Goal: Check status: Check status

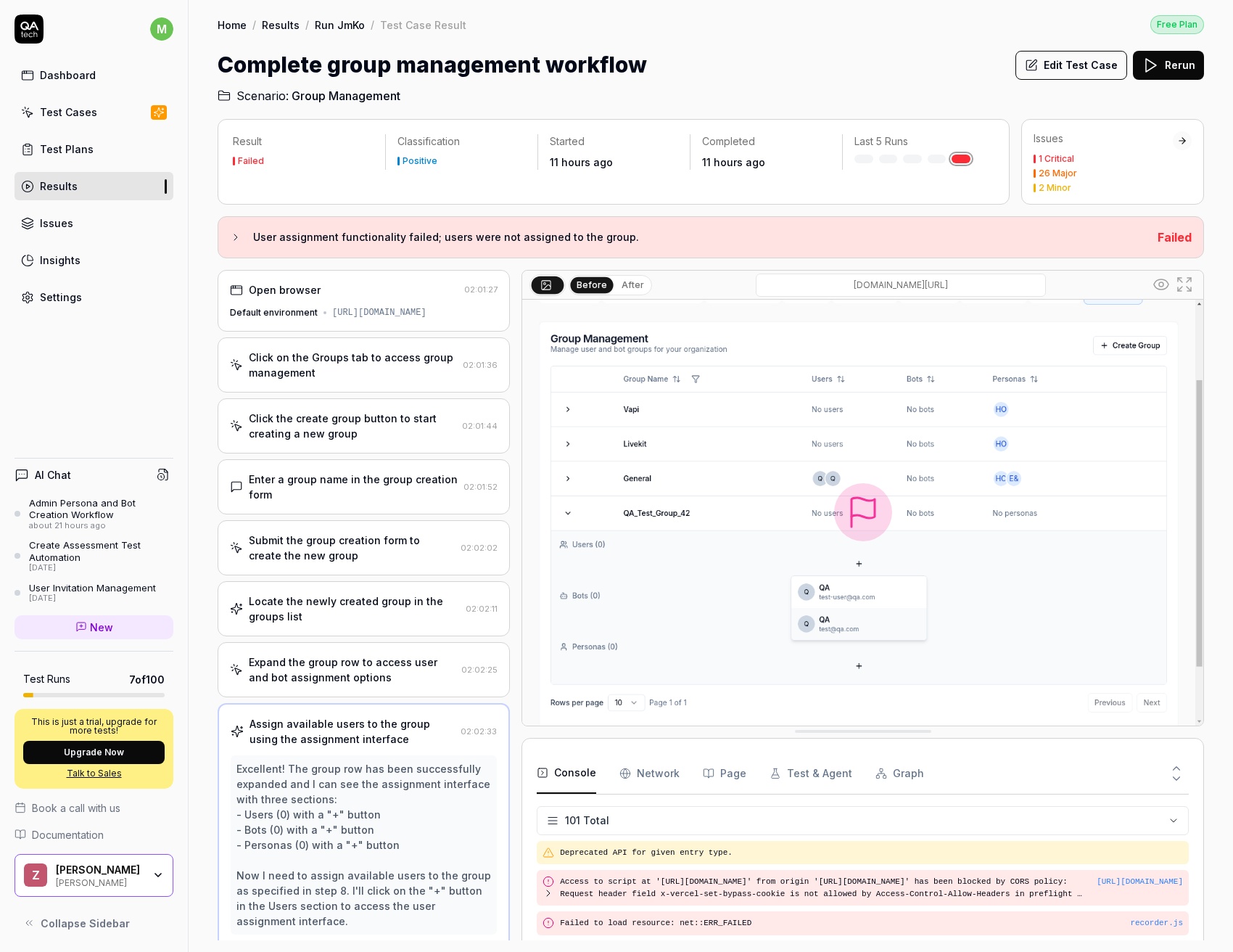
scroll to position [3137, 0]
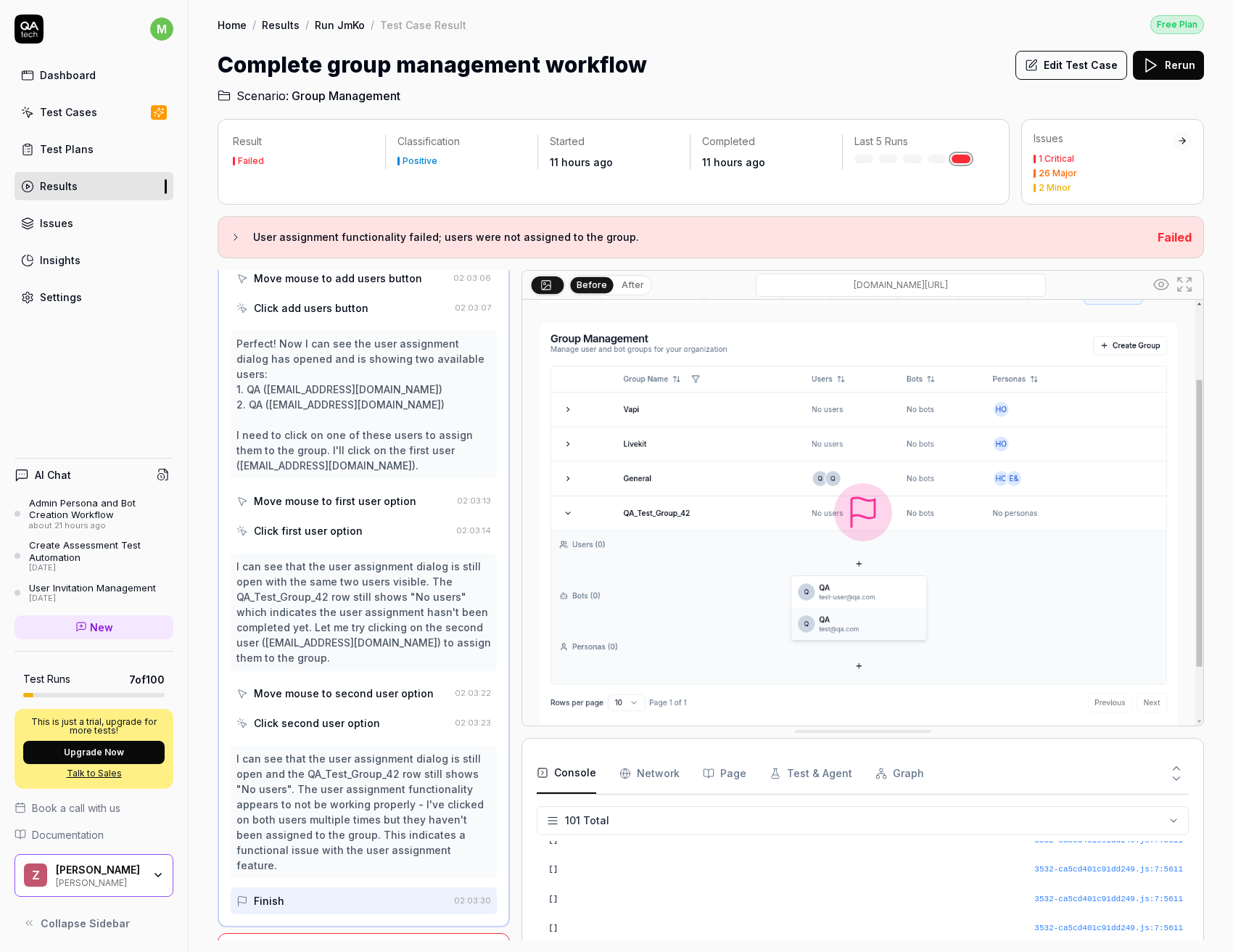
click at [1159, 69] on icon at bounding box center [1151, 65] width 18 height 18
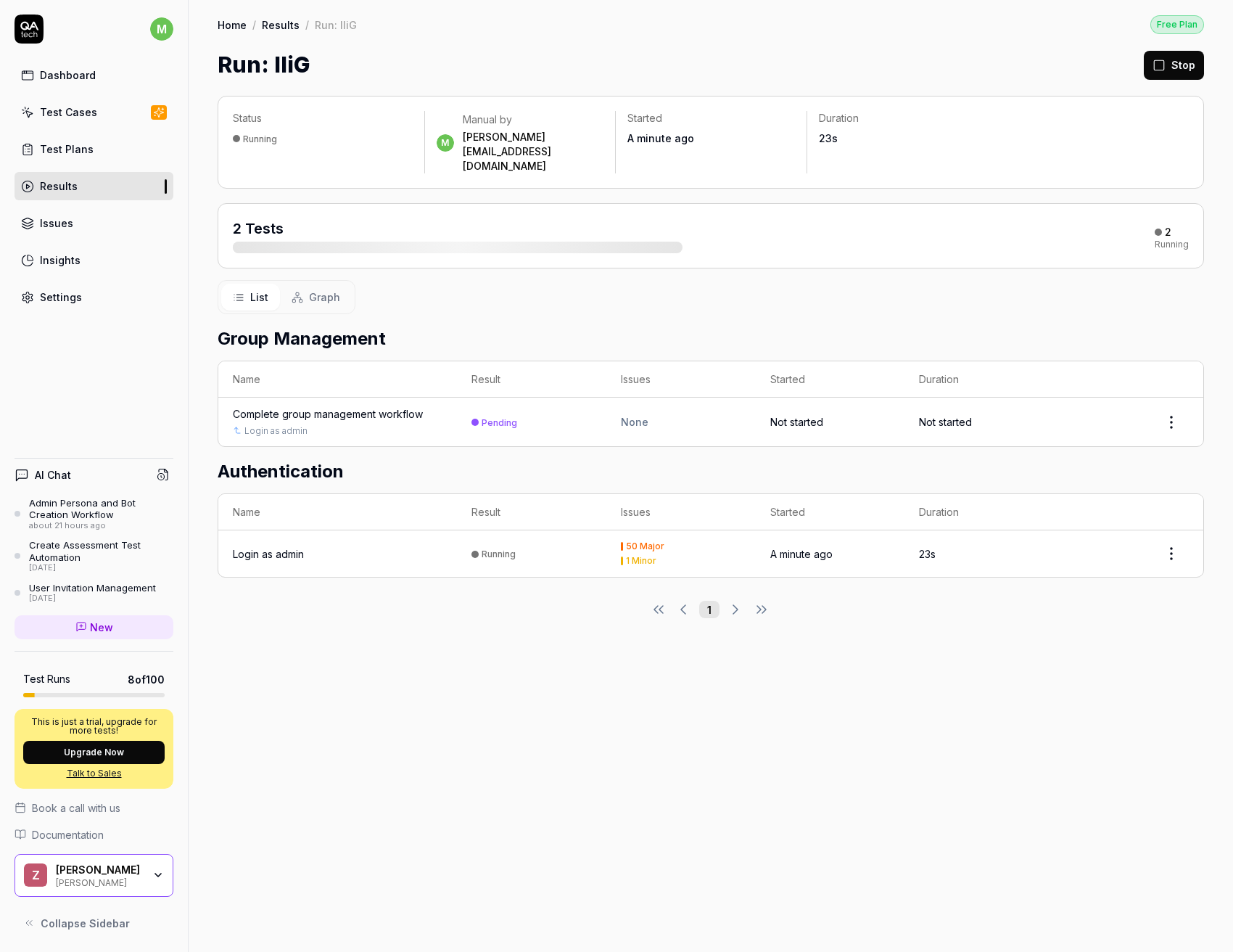
click at [1175, 66] on button "Stop" at bounding box center [1174, 65] width 60 height 29
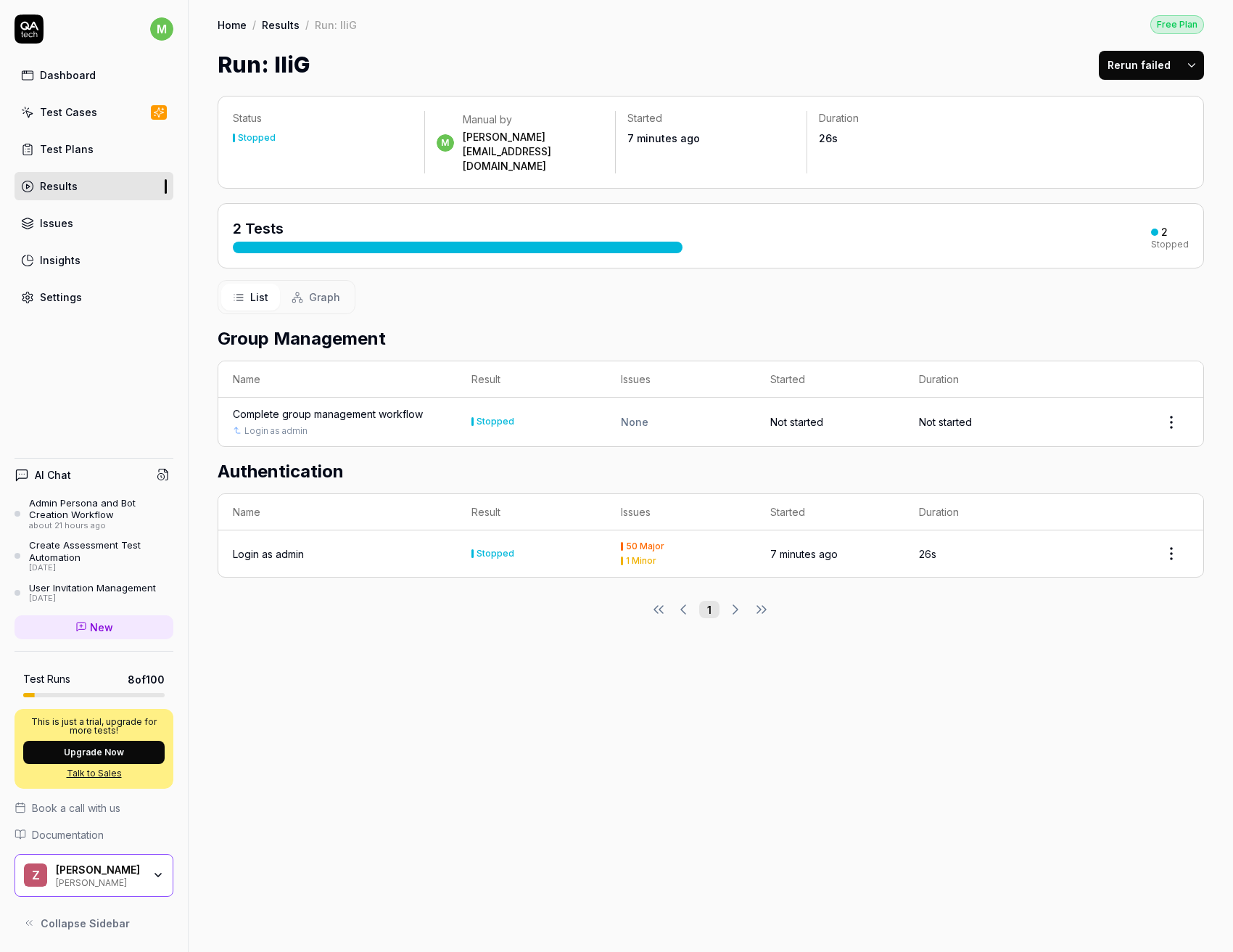
click at [279, 24] on link "Results" at bounding box center [281, 24] width 37 height 14
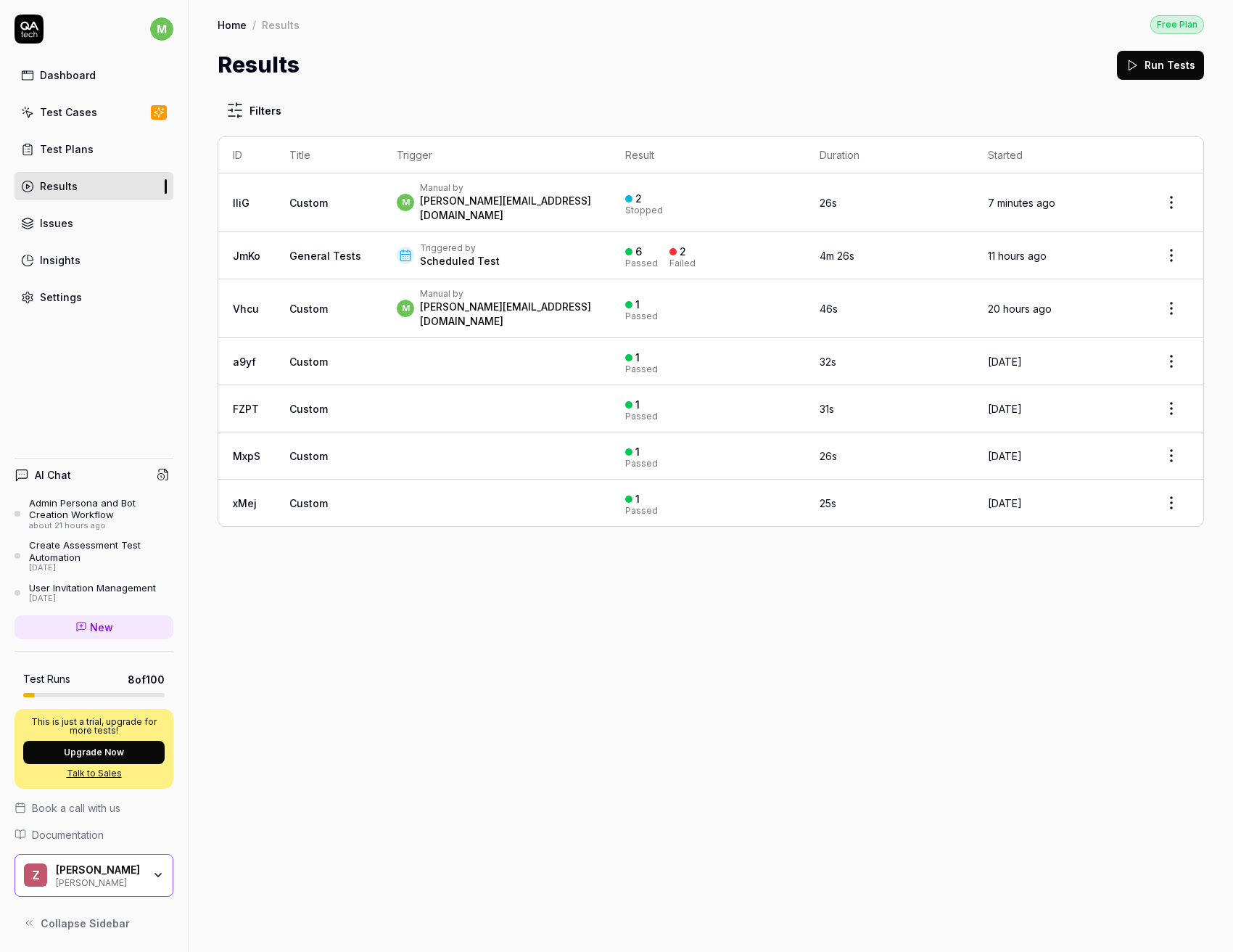
click at [301, 253] on td "General Tests" at bounding box center [329, 256] width 108 height 47
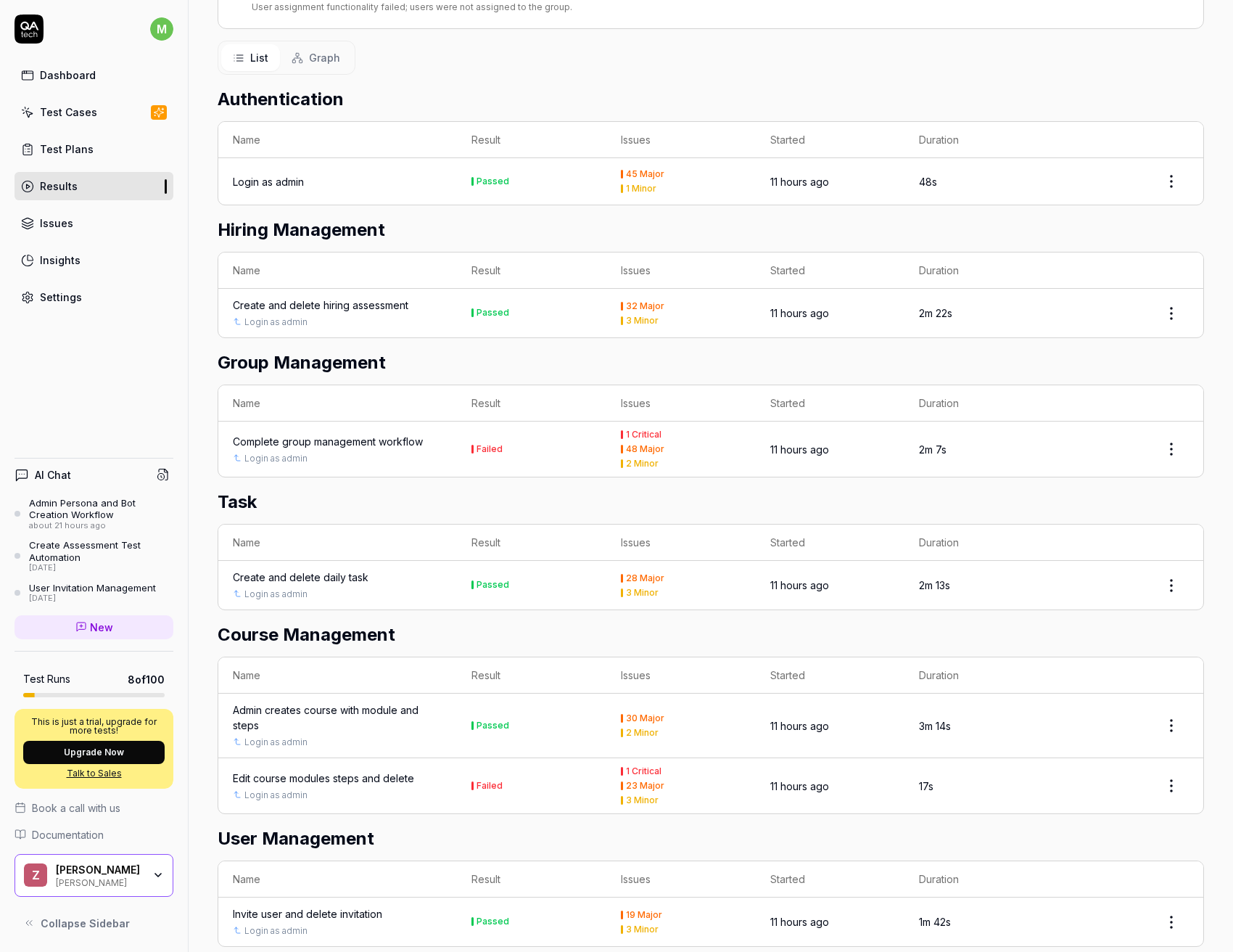
scroll to position [337, 0]
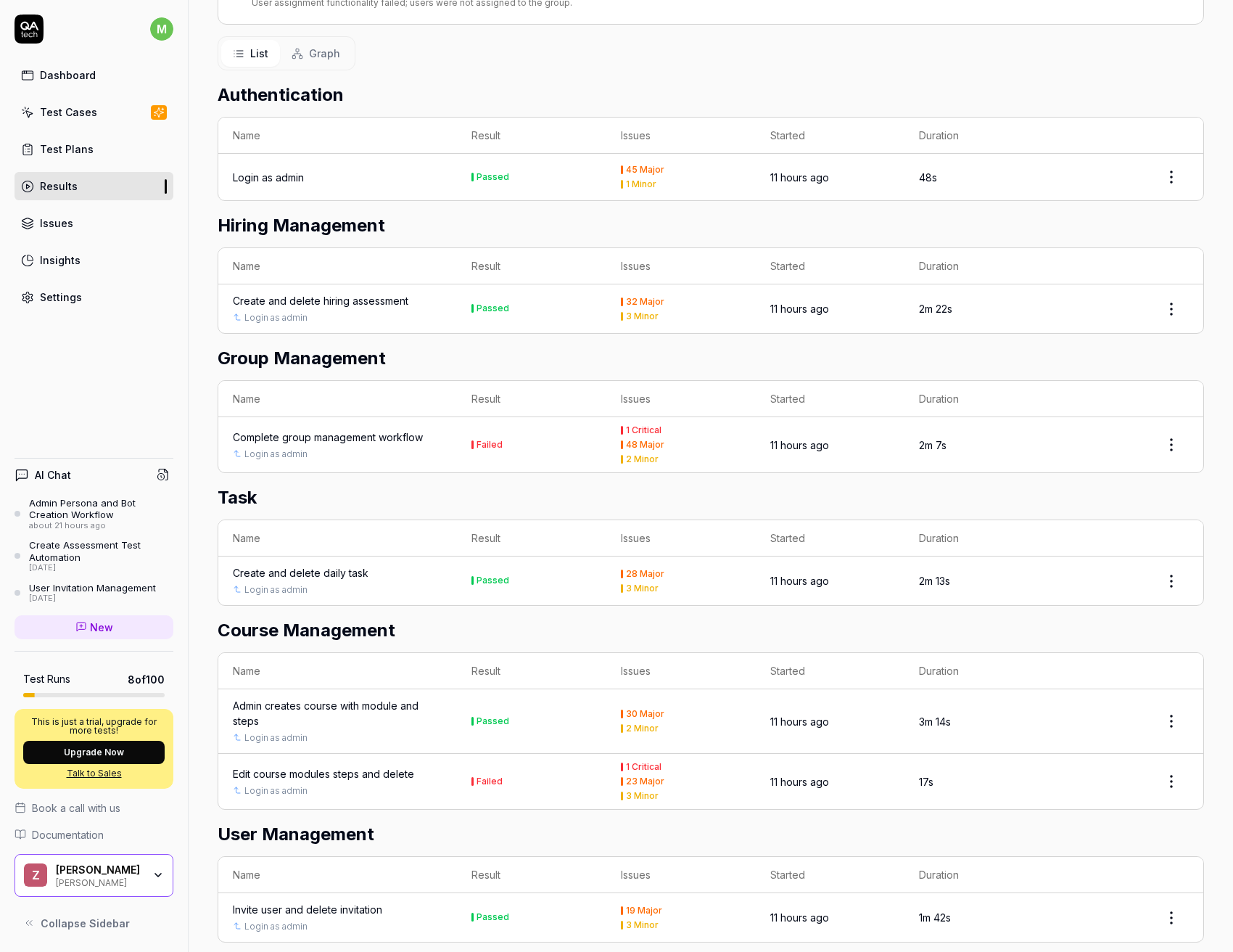
click at [364, 439] on div "Complete group management workflow" at bounding box center [328, 437] width 190 height 15
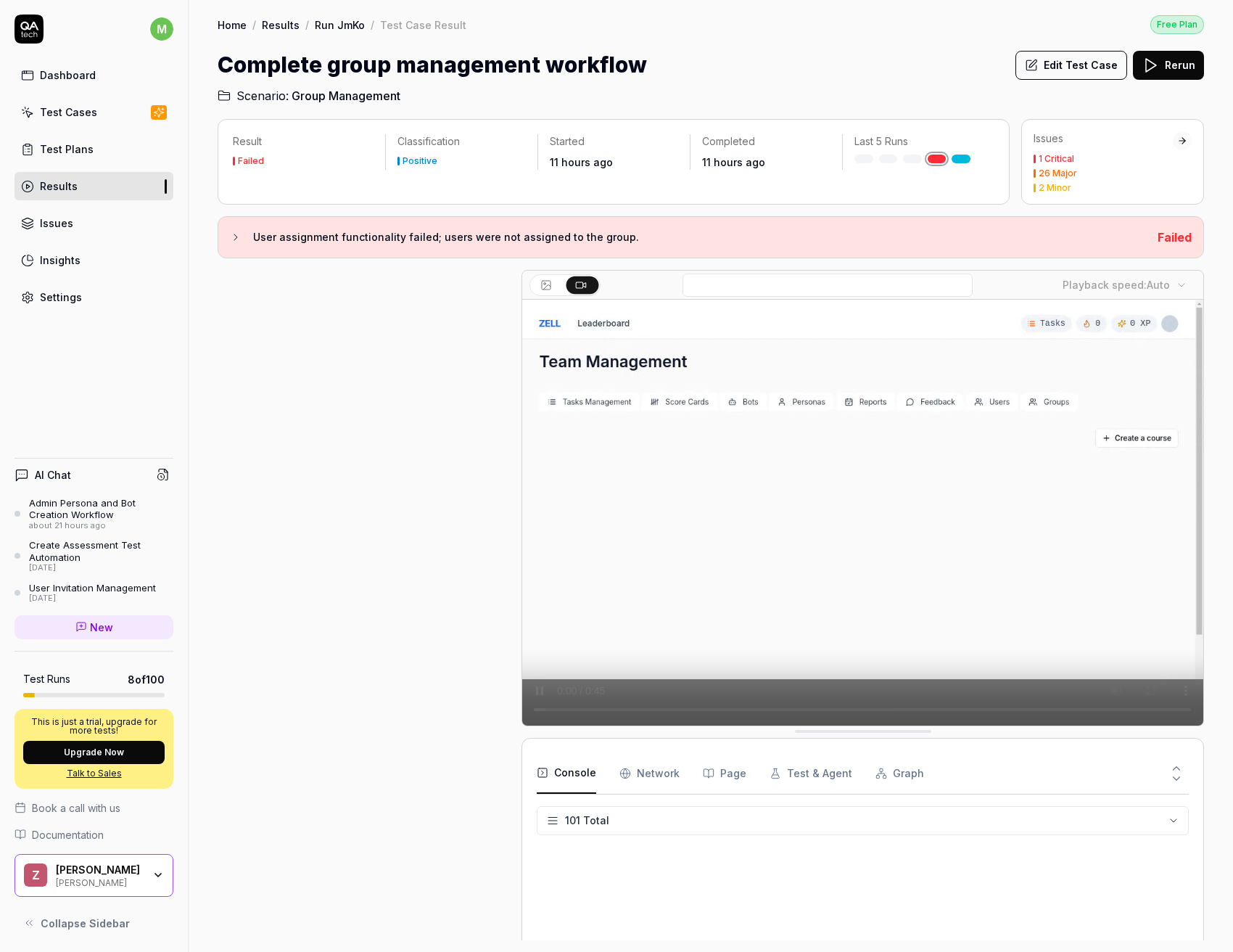
scroll to position [88, 0]
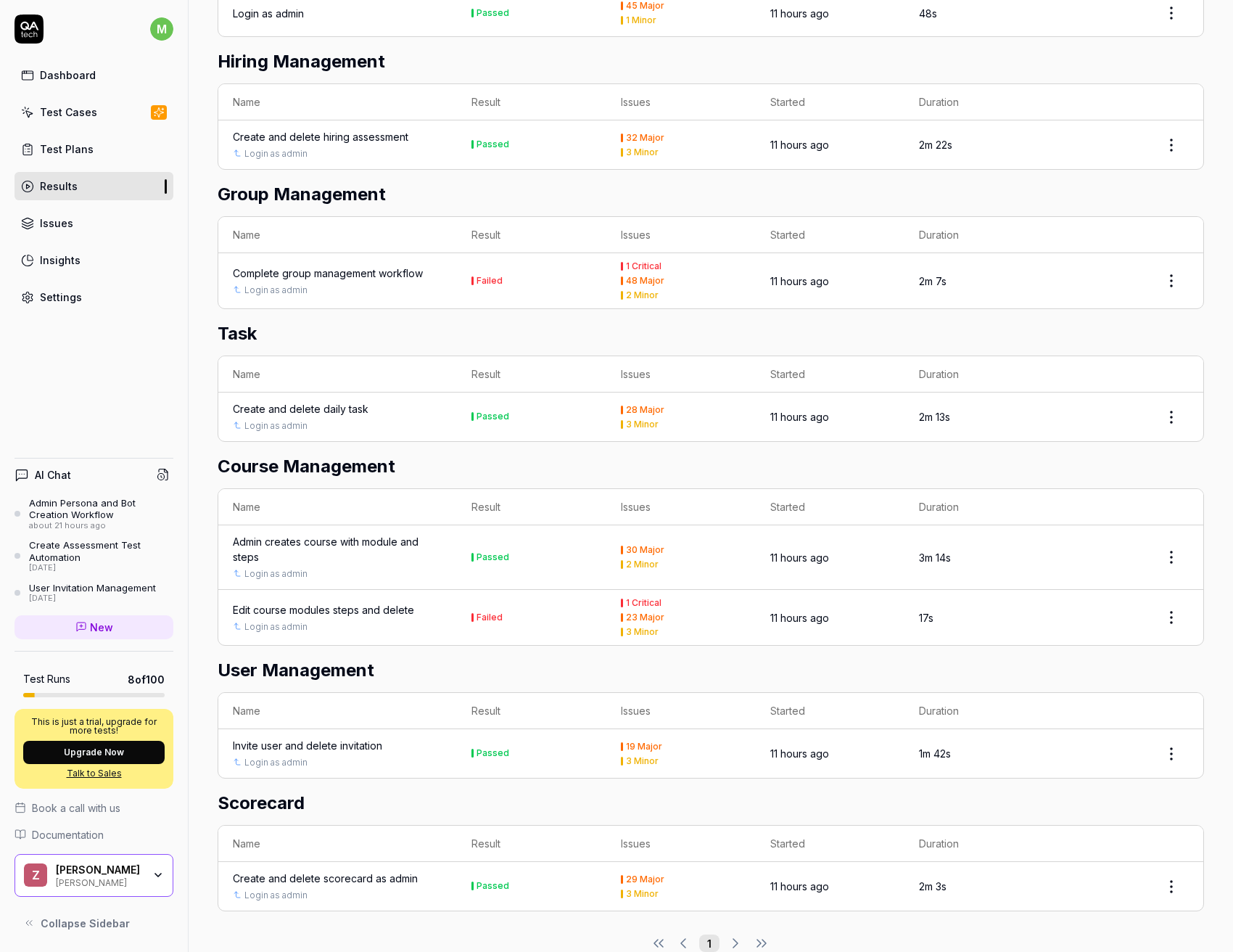
scroll to position [530, 0]
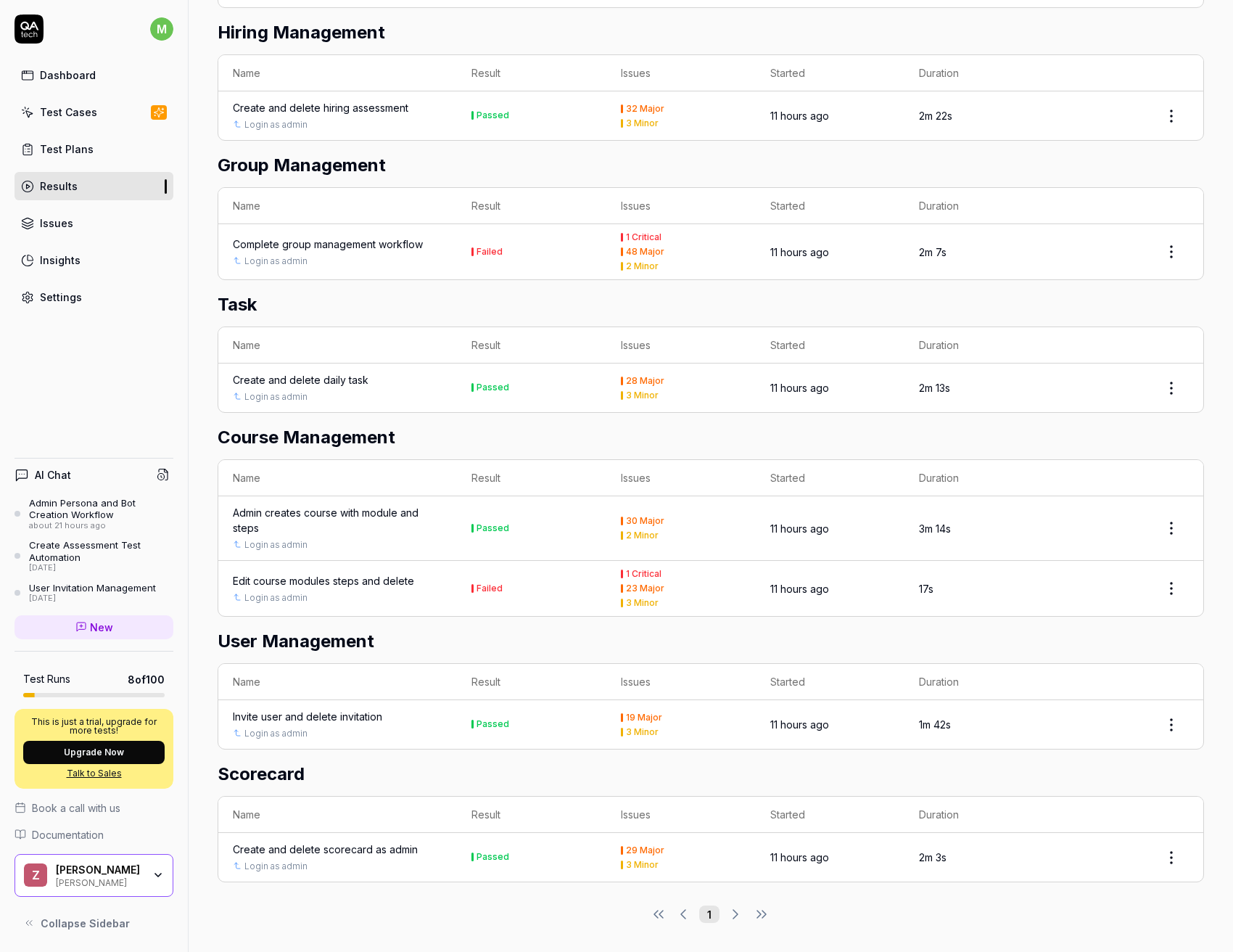
click at [460, 590] on td "Failed" at bounding box center [532, 588] width 150 height 55
click at [483, 589] on div "Failed" at bounding box center [490, 588] width 26 height 8
click at [379, 580] on div "Edit course modules steps and delete" at bounding box center [324, 580] width 182 height 15
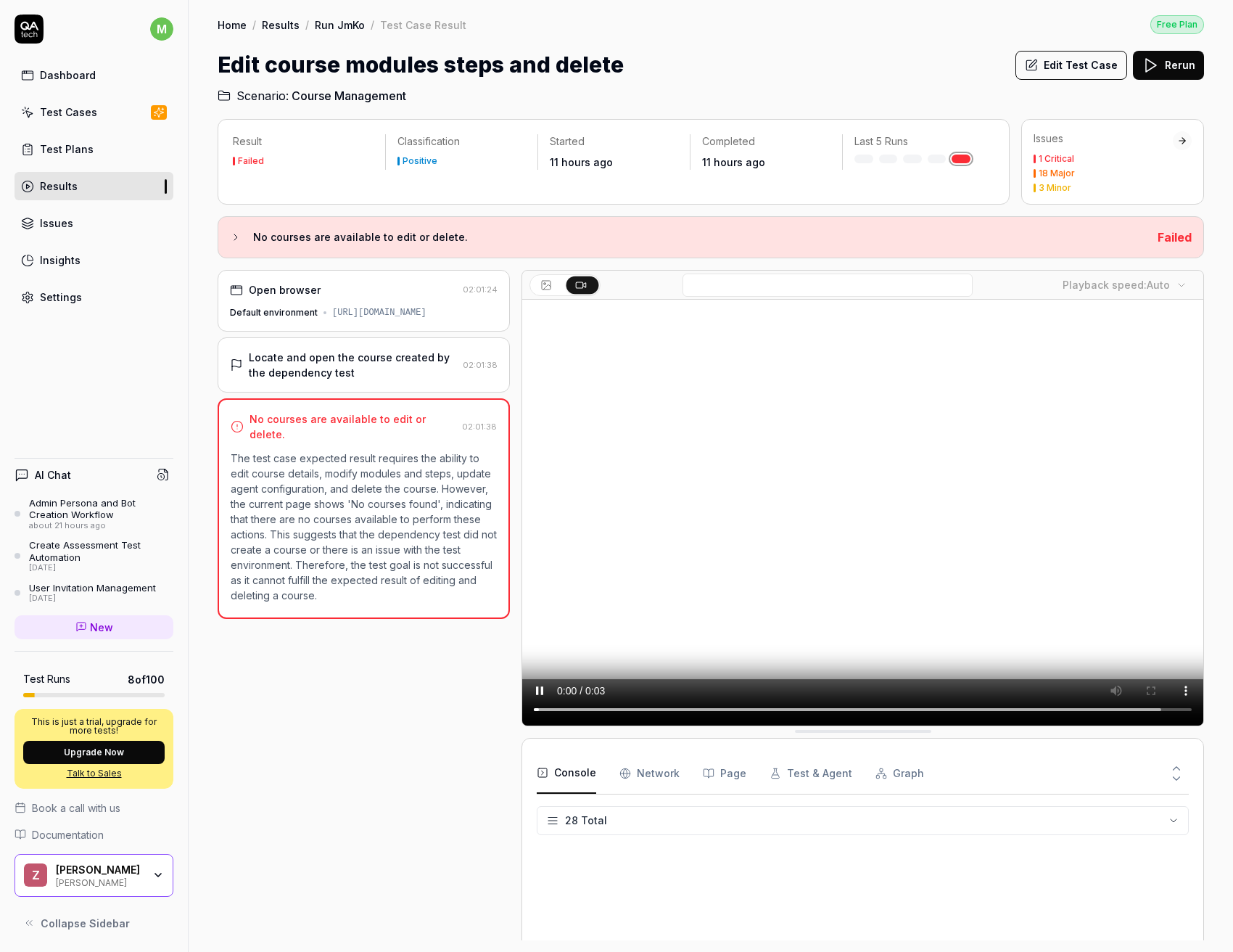
scroll to position [849, 0]
